Goal: Information Seeking & Learning: Learn about a topic

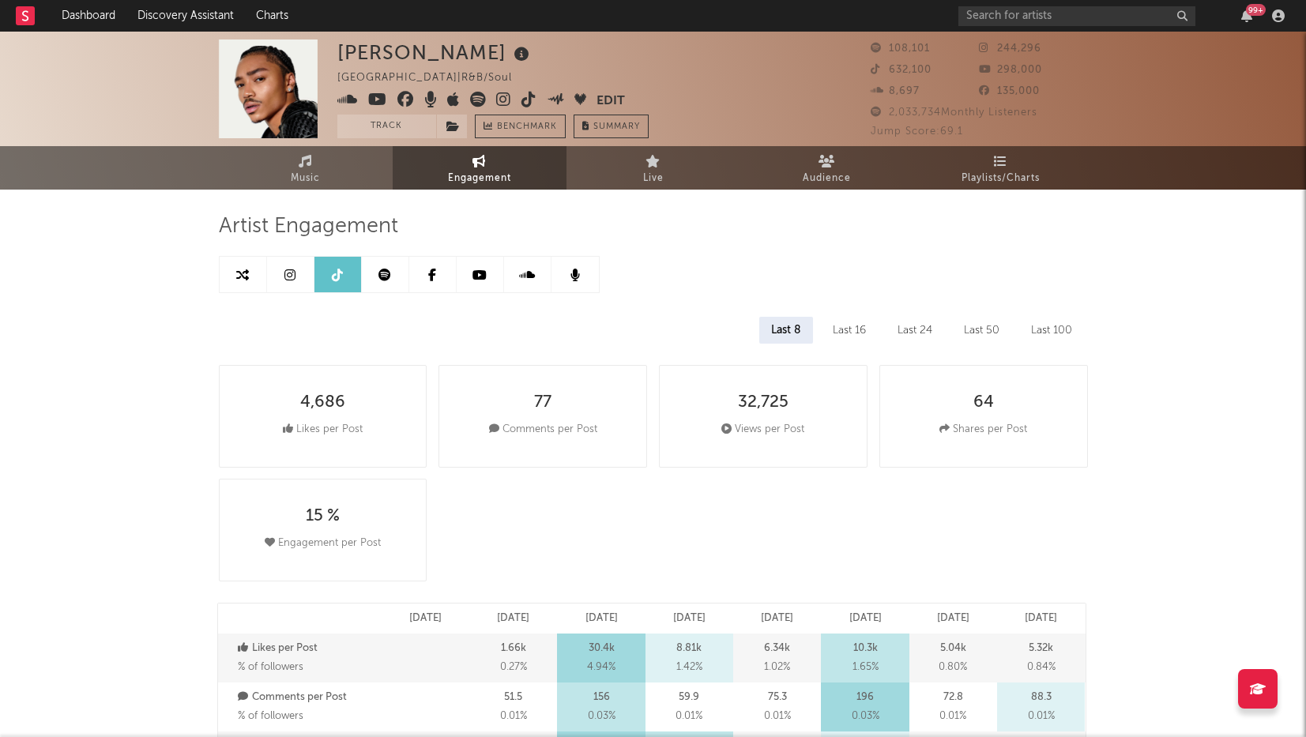
select select "6m"
click at [286, 274] on icon at bounding box center [289, 275] width 11 height 13
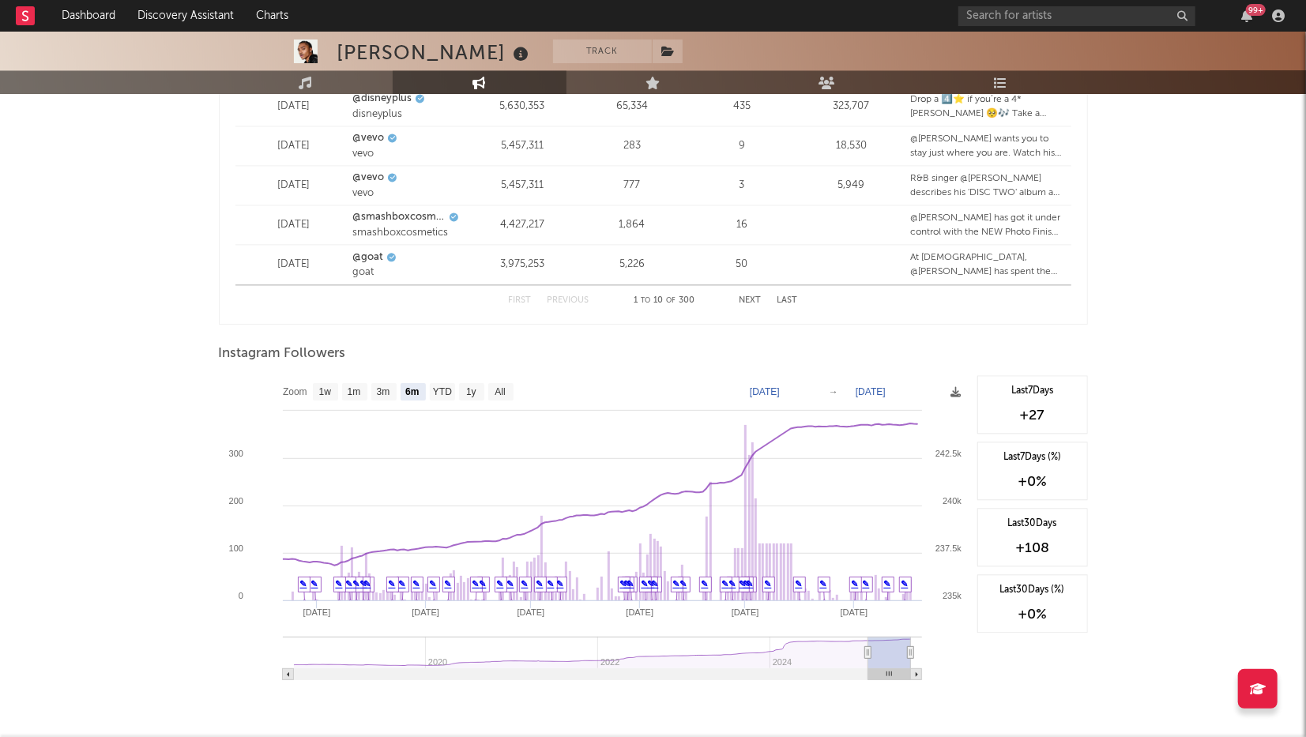
scroll to position [2262, 0]
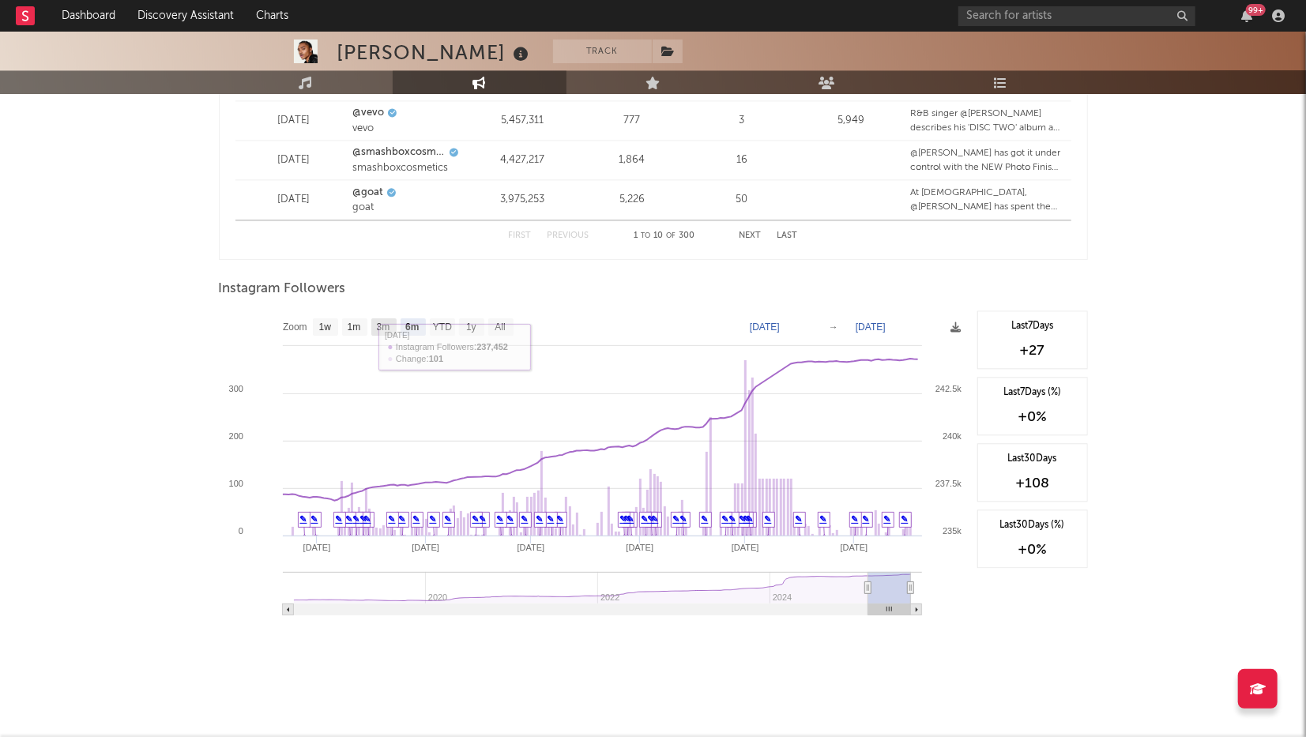
click at [385, 323] on text "3m" at bounding box center [382, 327] width 13 height 11
select select "3m"
type input "[DATE]"
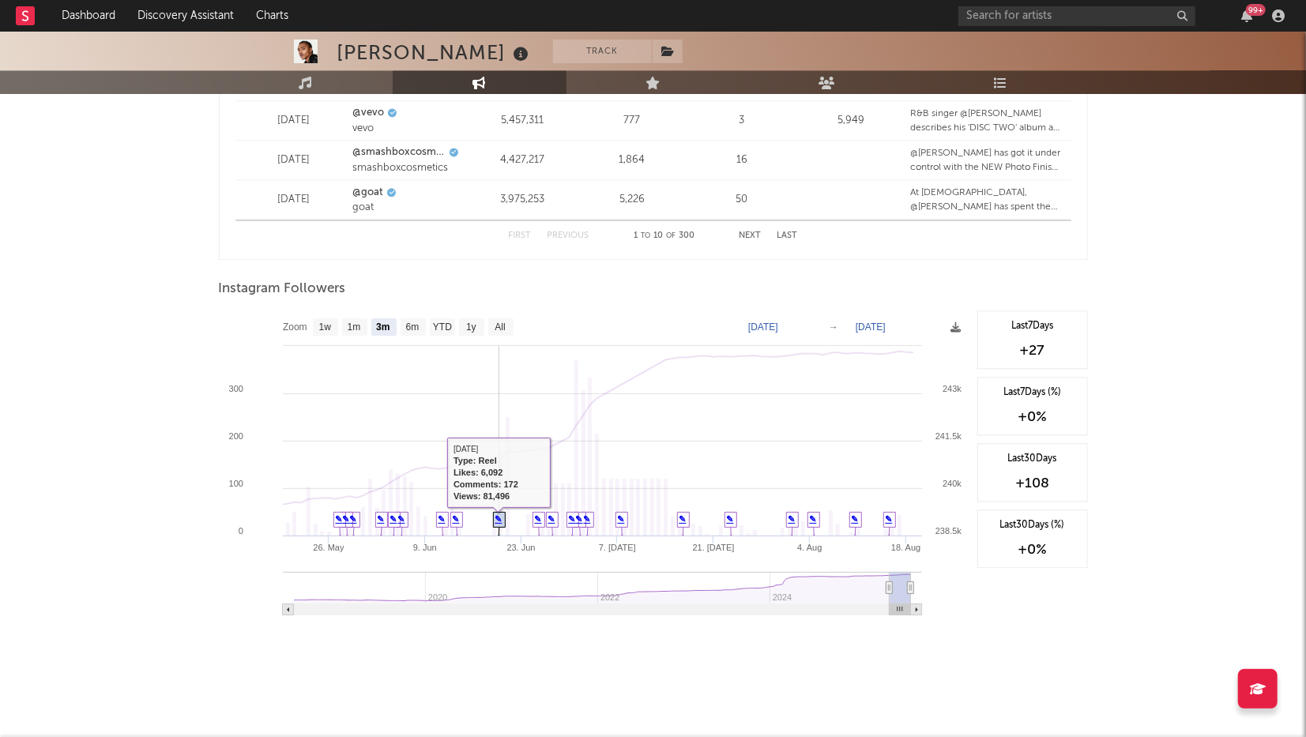
click at [498, 521] on link "✎" at bounding box center [498, 518] width 7 height 9
click at [577, 524] on link "✎" at bounding box center [579, 518] width 7 height 9
click at [573, 522] on link "✎" at bounding box center [572, 518] width 7 height 9
click at [553, 524] on link "✎" at bounding box center [551, 518] width 7 height 9
click at [580, 523] on link "✎" at bounding box center [579, 518] width 7 height 9
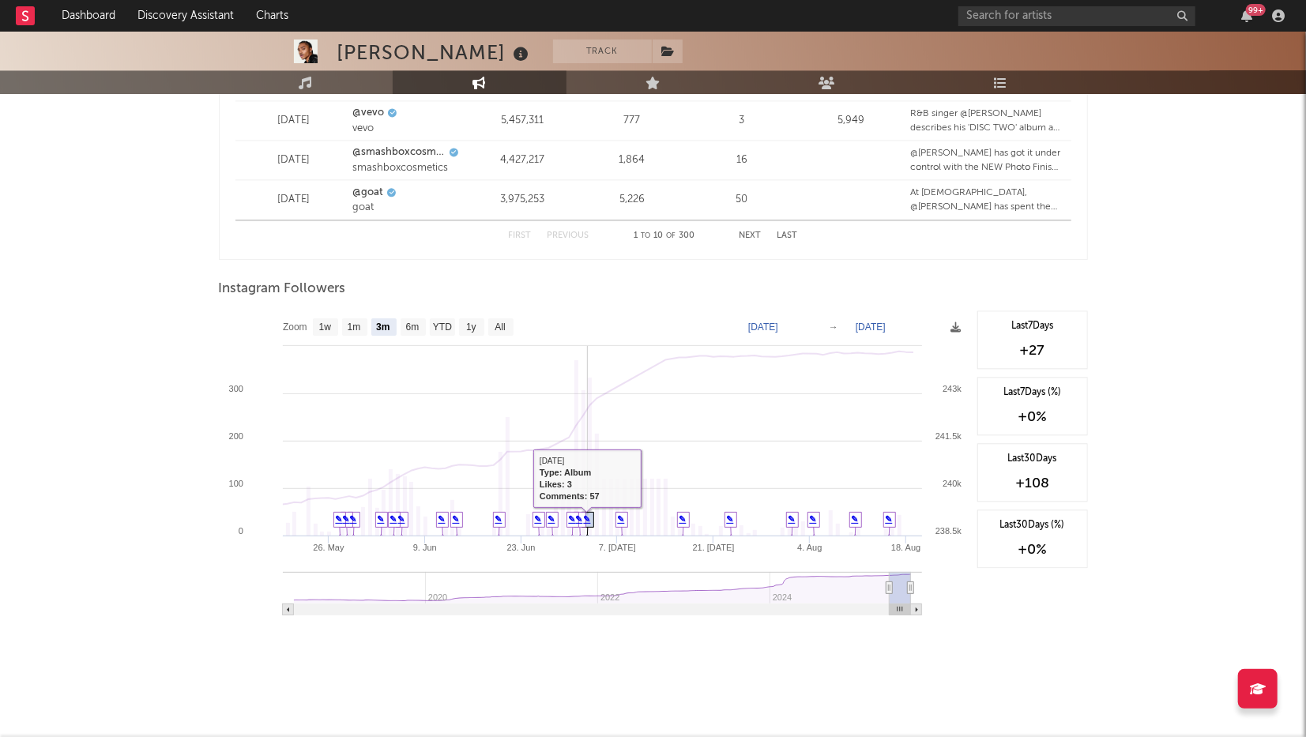
click at [588, 520] on link "✎" at bounding box center [587, 518] width 7 height 9
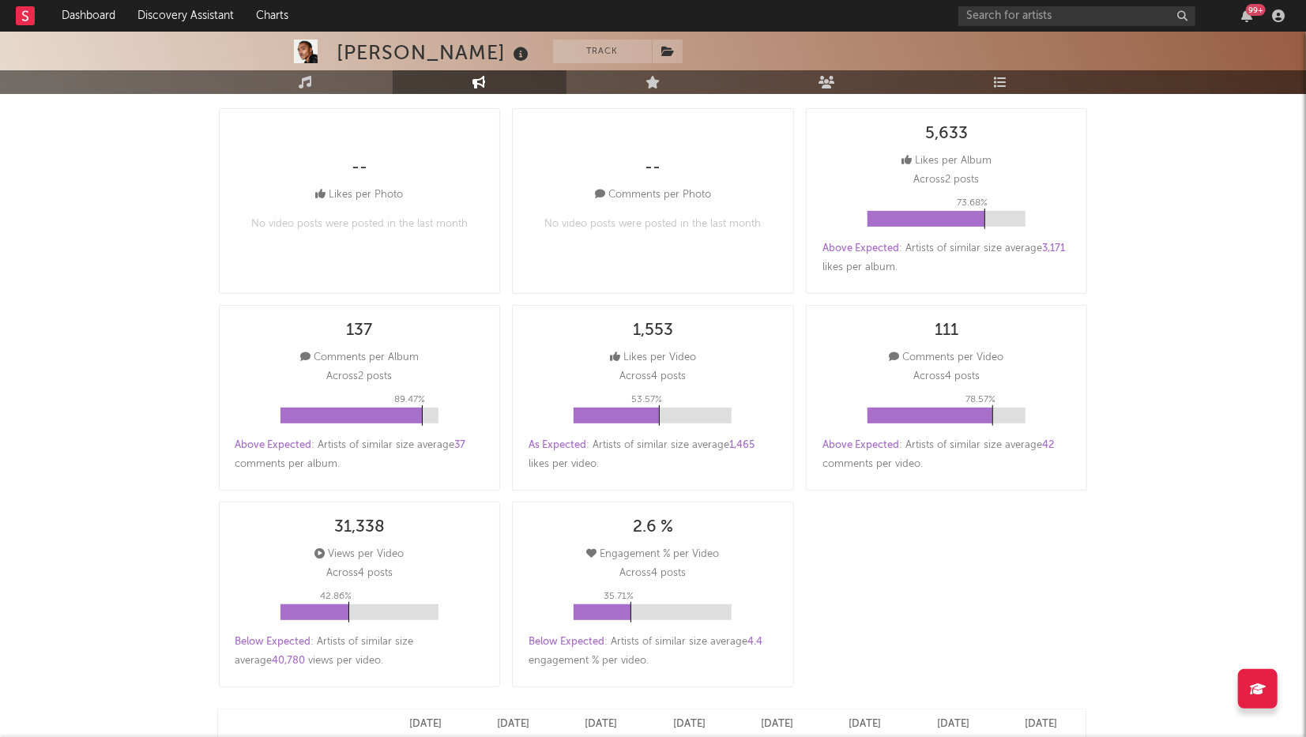
scroll to position [0, 0]
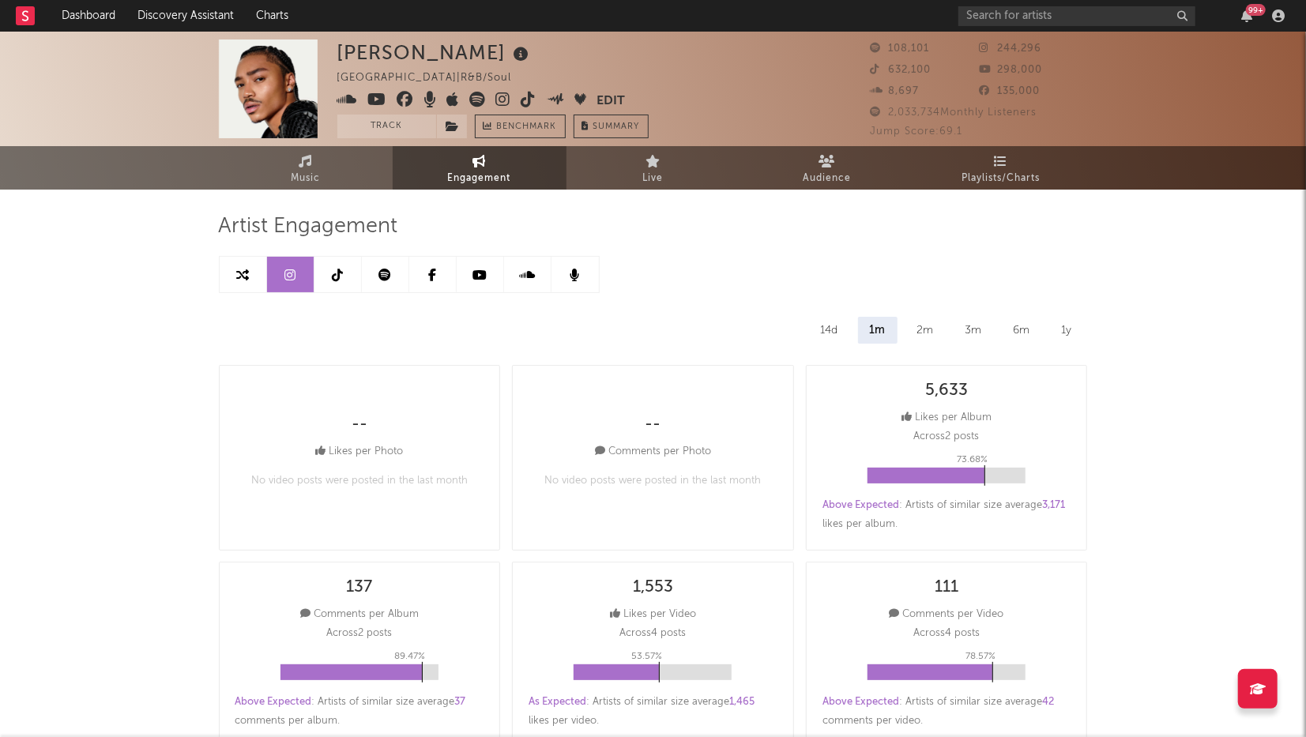
click at [342, 276] on icon at bounding box center [337, 275] width 11 height 13
select select "6m"
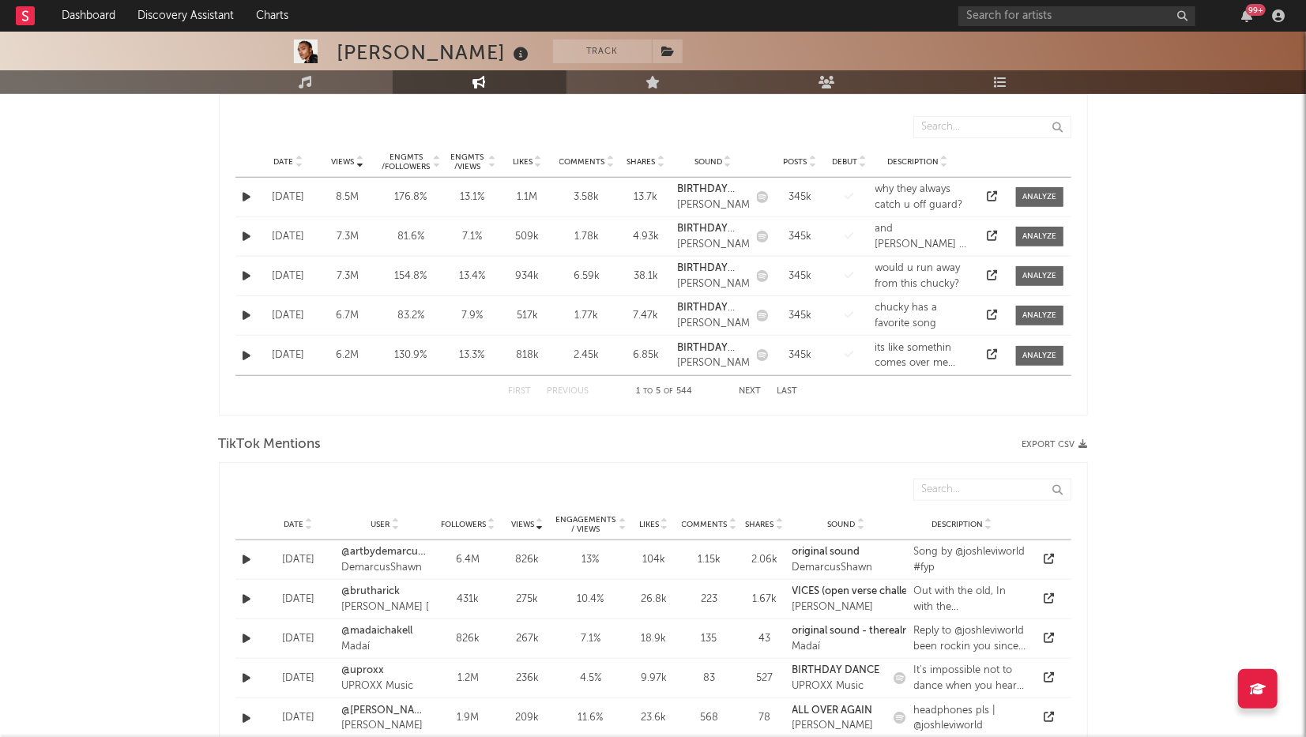
scroll to position [1716, 0]
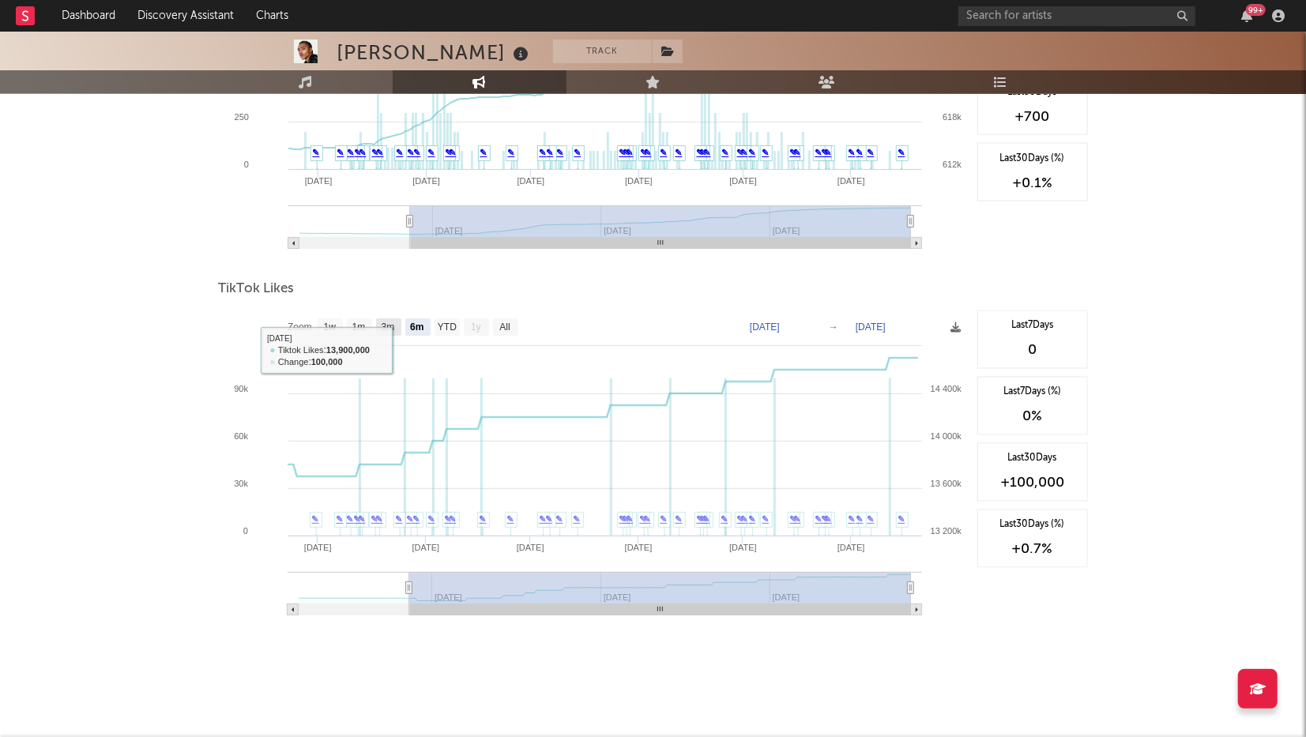
click at [393, 332] on rect at bounding box center [388, 326] width 25 height 17
select select "3m"
type input "[DATE]"
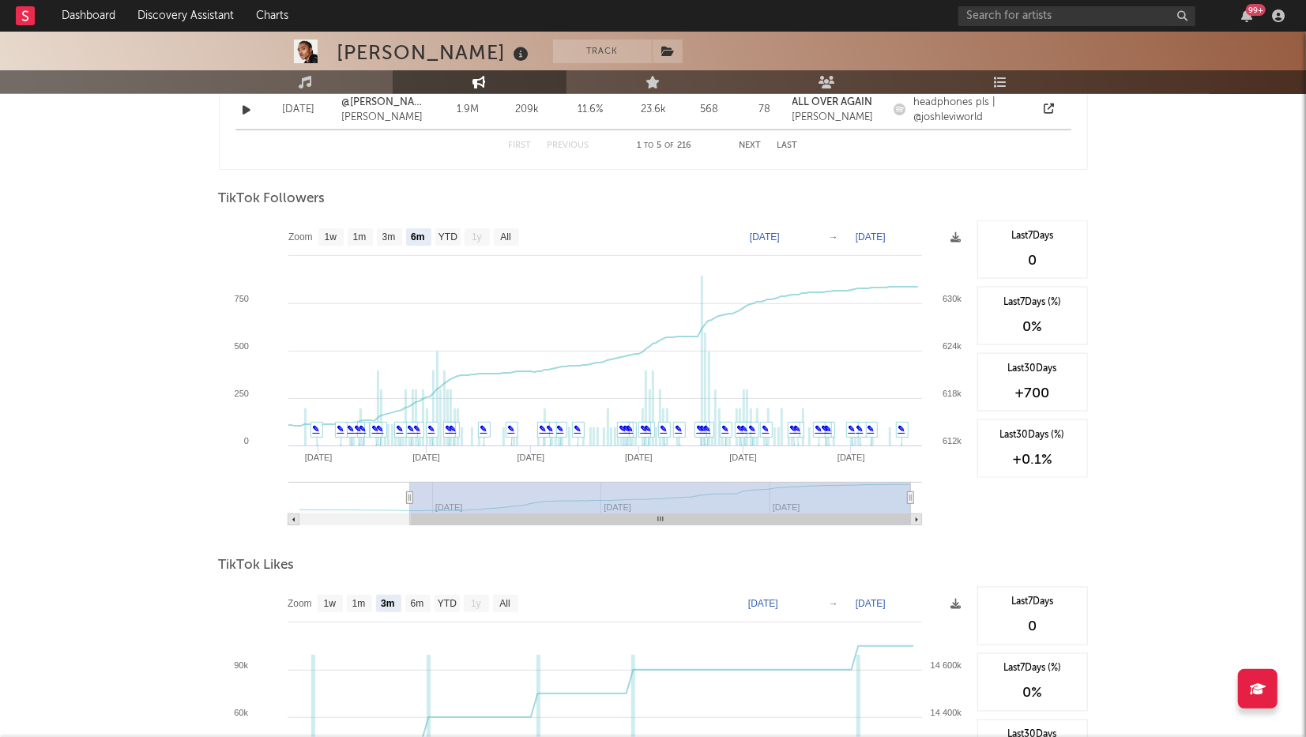
scroll to position [1438, 0]
click at [386, 240] on text "3m" at bounding box center [387, 239] width 13 height 11
select select "3m"
type input "[DATE]"
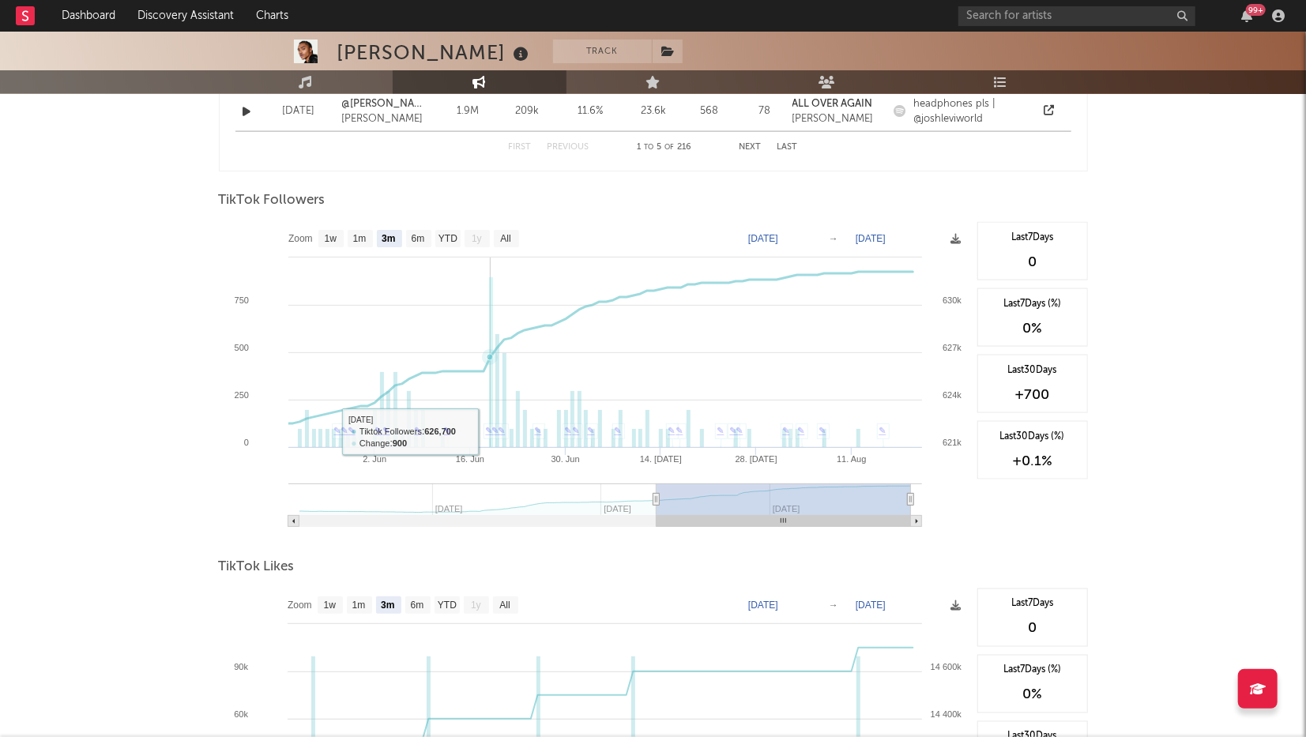
click at [490, 434] on link "✎" at bounding box center [489, 430] width 7 height 9
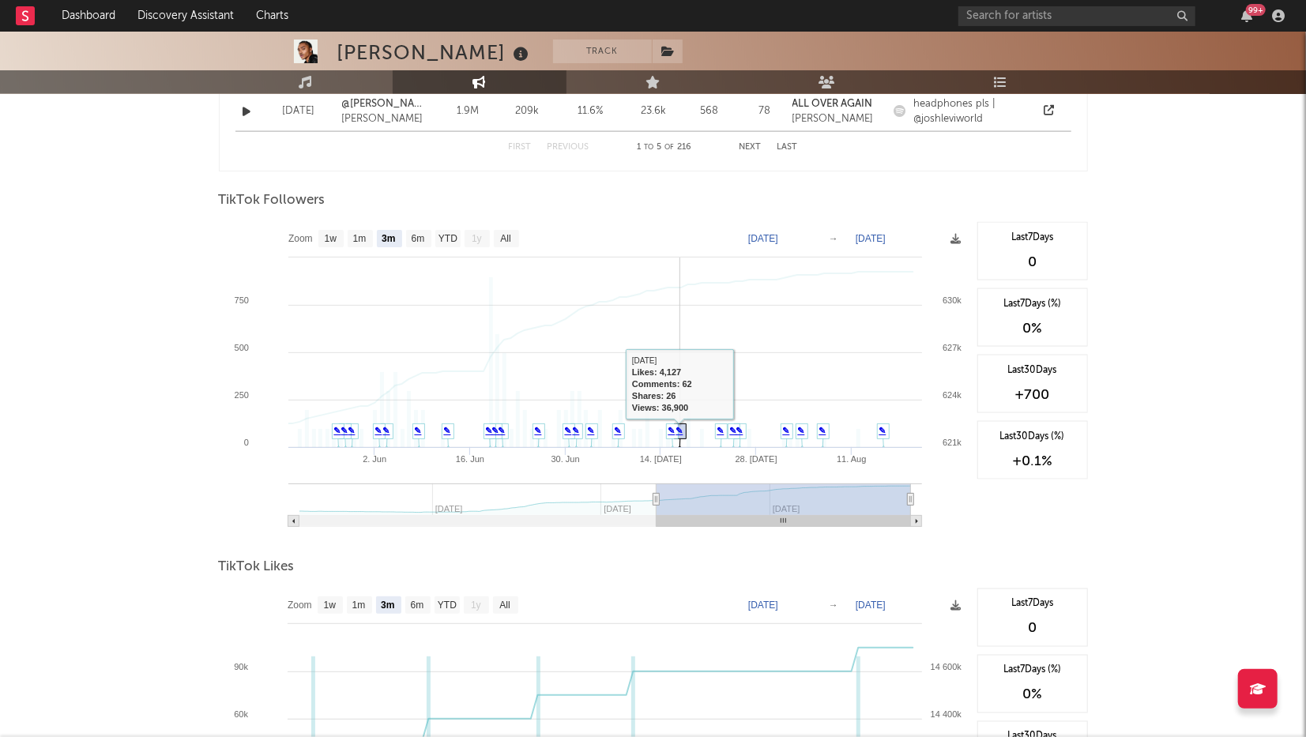
click at [682, 431] on link "✎" at bounding box center [679, 430] width 7 height 9
click at [679, 435] on link "✎" at bounding box center [679, 430] width 7 height 9
